Goal: Check status

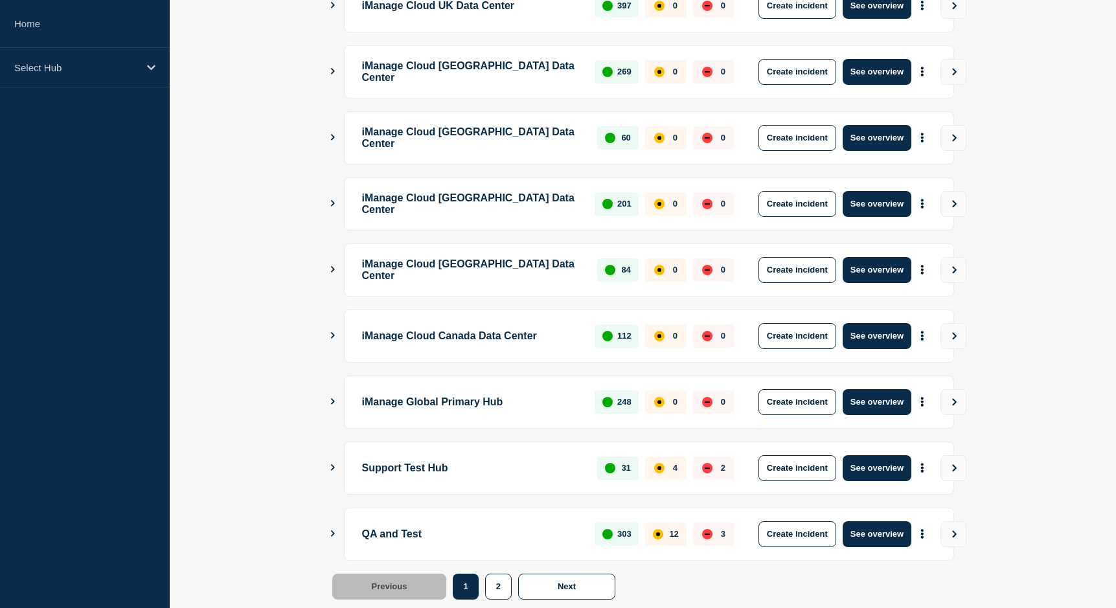
scroll to position [310, 0]
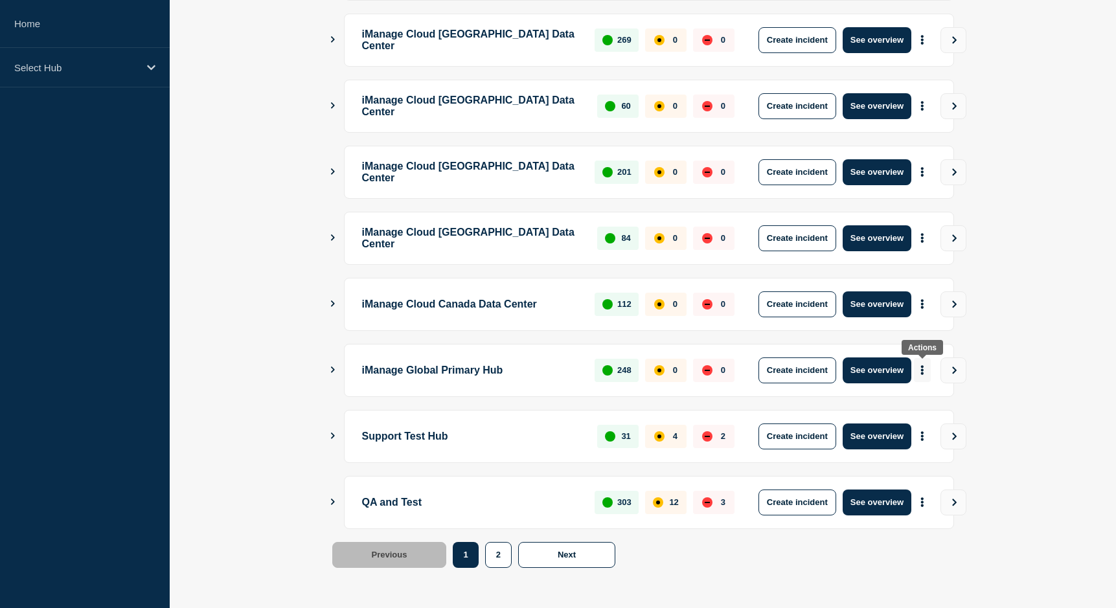
click at [923, 371] on icon "More actions" at bounding box center [922, 370] width 4 height 10
click at [920, 424] on link "View Status Page" at bounding box center [920, 426] width 95 height 11
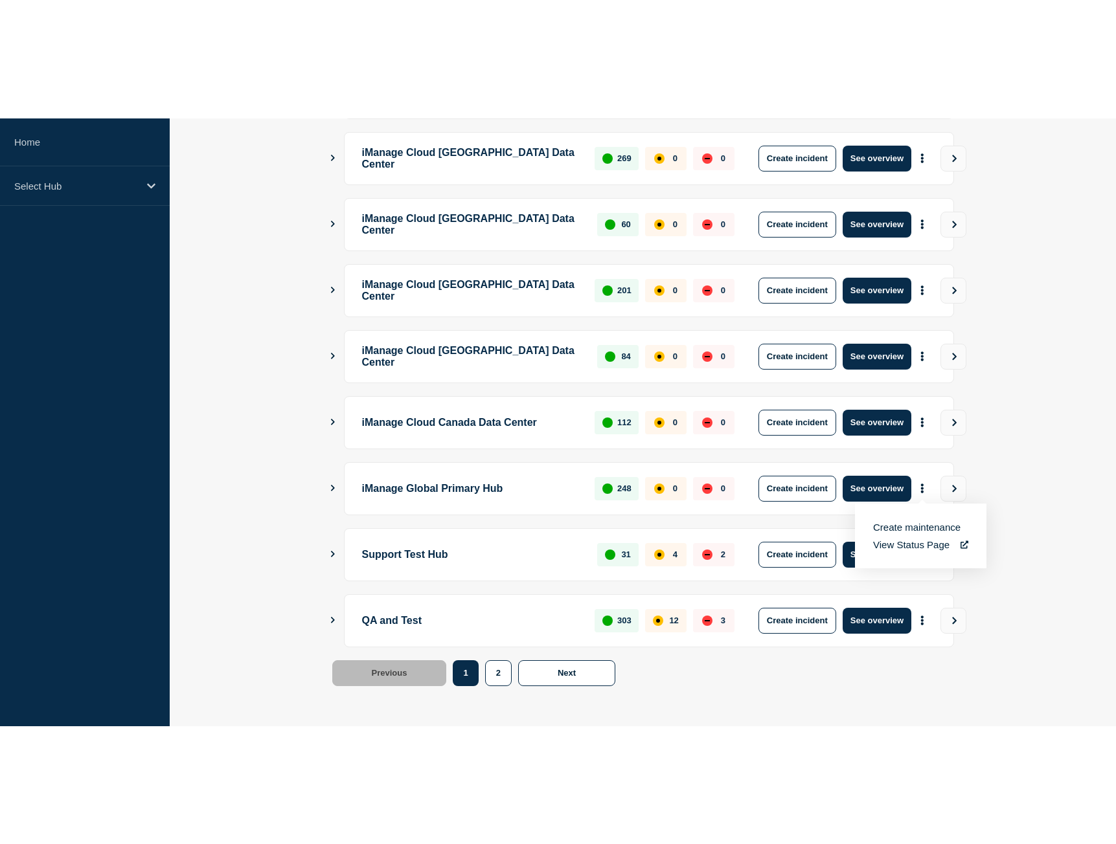
scroll to position [74, 0]
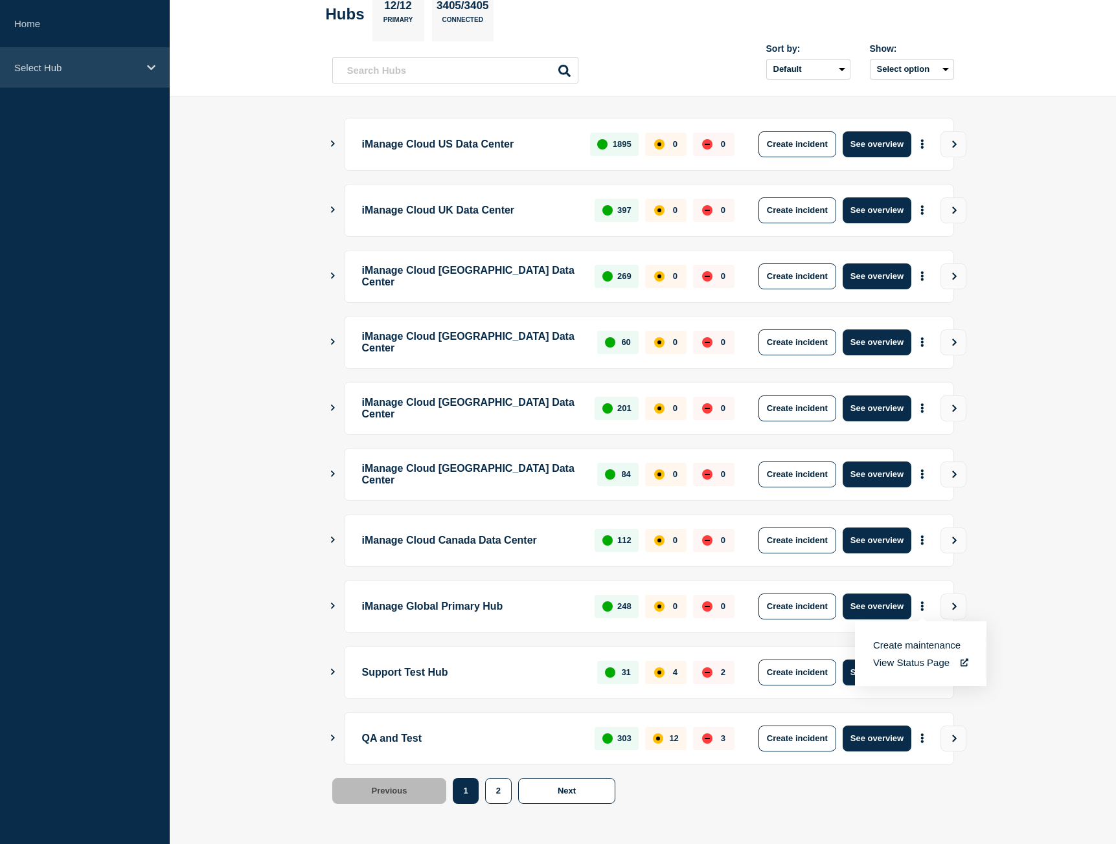
click at [80, 68] on p "Select Hub" at bounding box center [76, 67] width 124 height 11
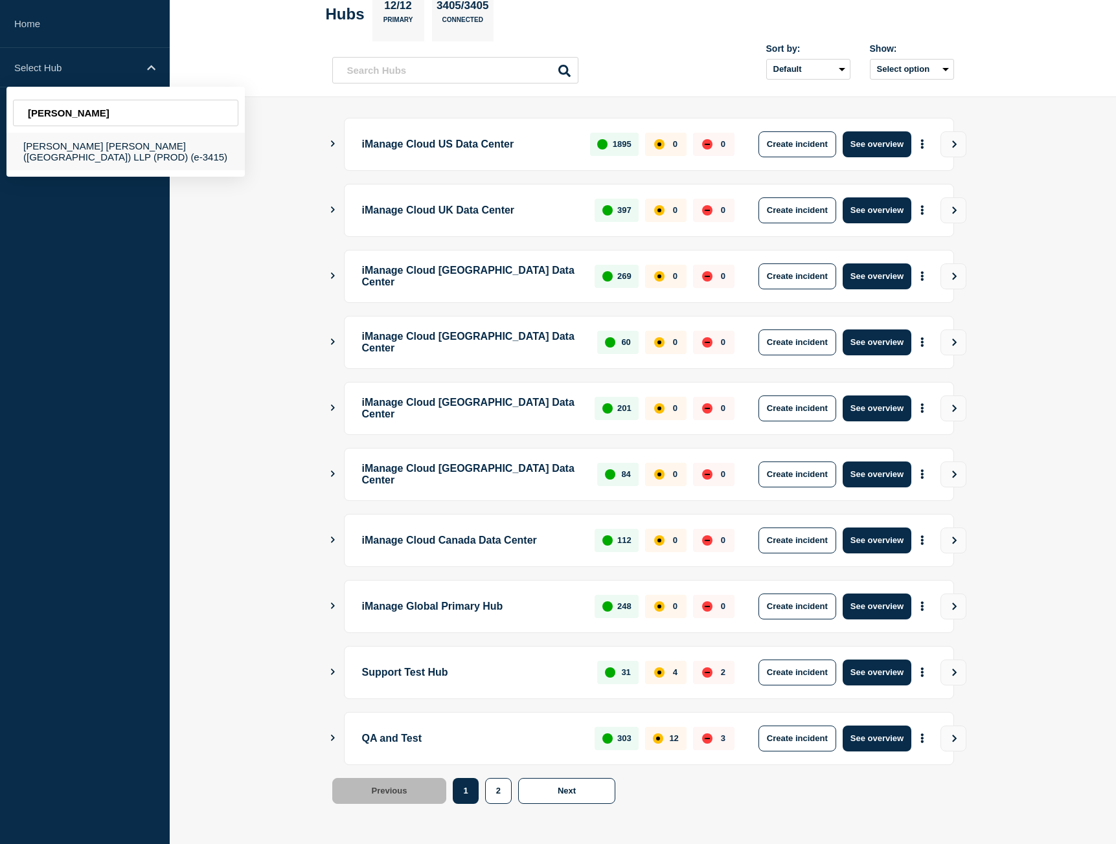
type input "[PERSON_NAME]"
click at [175, 147] on div "[PERSON_NAME] [PERSON_NAME] ([GEOGRAPHIC_DATA]) LLP (PROD) (e-3415)" at bounding box center [125, 152] width 238 height 38
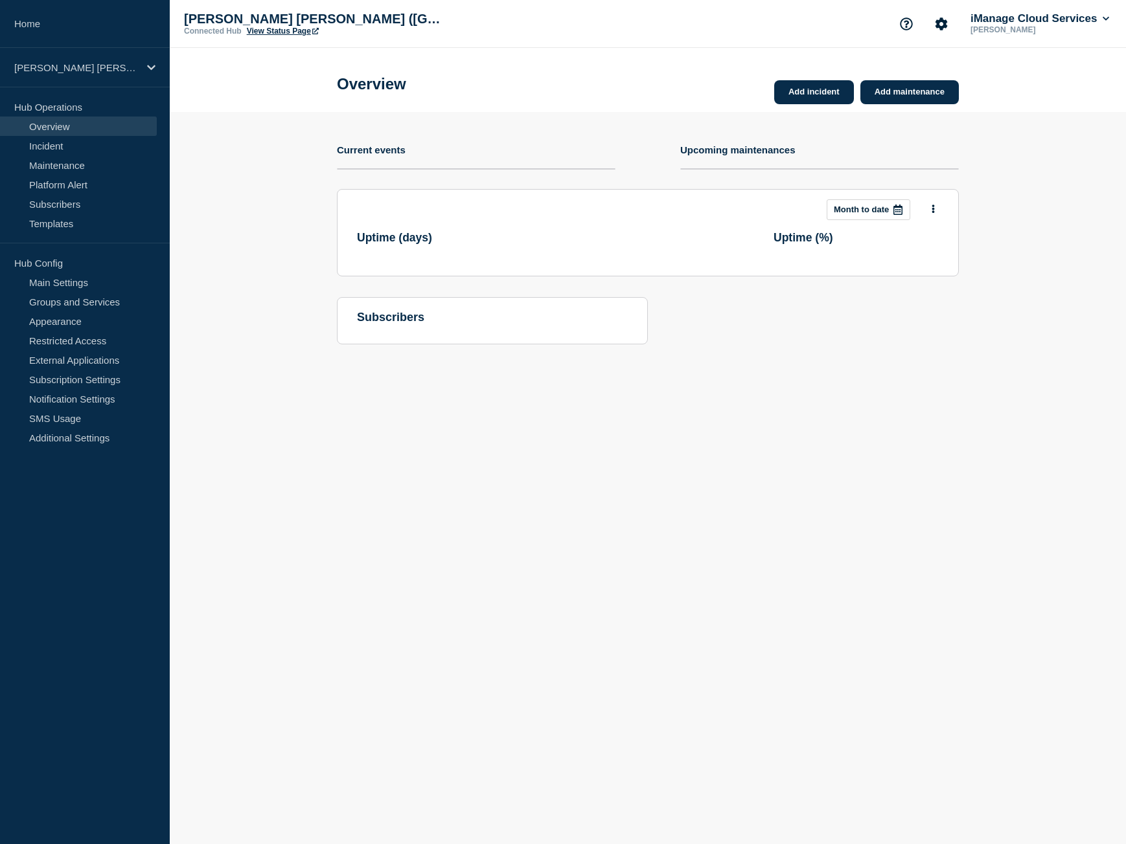
click at [267, 30] on link "View Status Page" at bounding box center [283, 31] width 72 height 9
